Goal: Communication & Community: Answer question/provide support

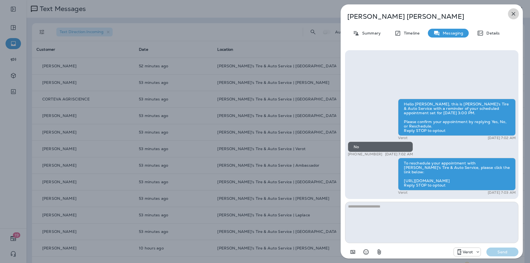
click at [513, 12] on icon "button" at bounding box center [513, 13] width 7 height 7
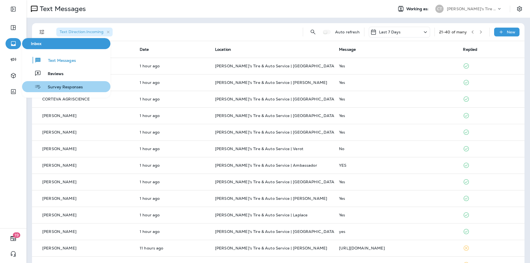
click at [55, 85] on span "Survey Responses" at bounding box center [62, 87] width 42 height 5
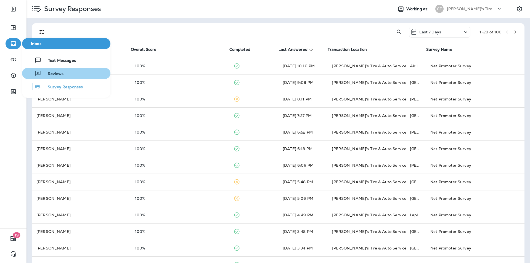
click at [50, 72] on span "Reviews" at bounding box center [52, 73] width 22 height 5
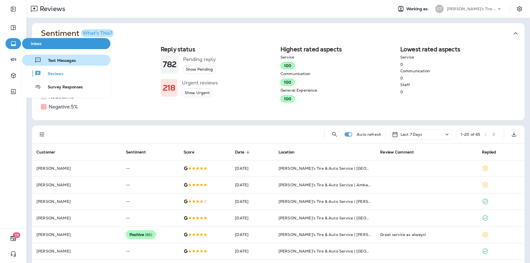
click at [51, 59] on span "Text Messages" at bounding box center [58, 60] width 35 height 5
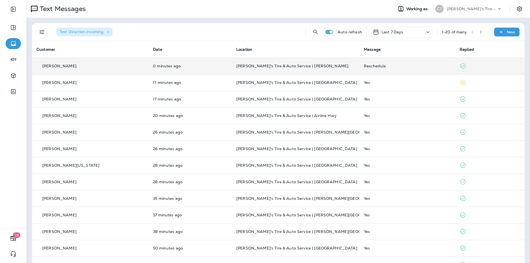
click at [413, 64] on div "Reschedule" at bounding box center [407, 66] width 87 height 4
